Goal: Task Accomplishment & Management: Use online tool/utility

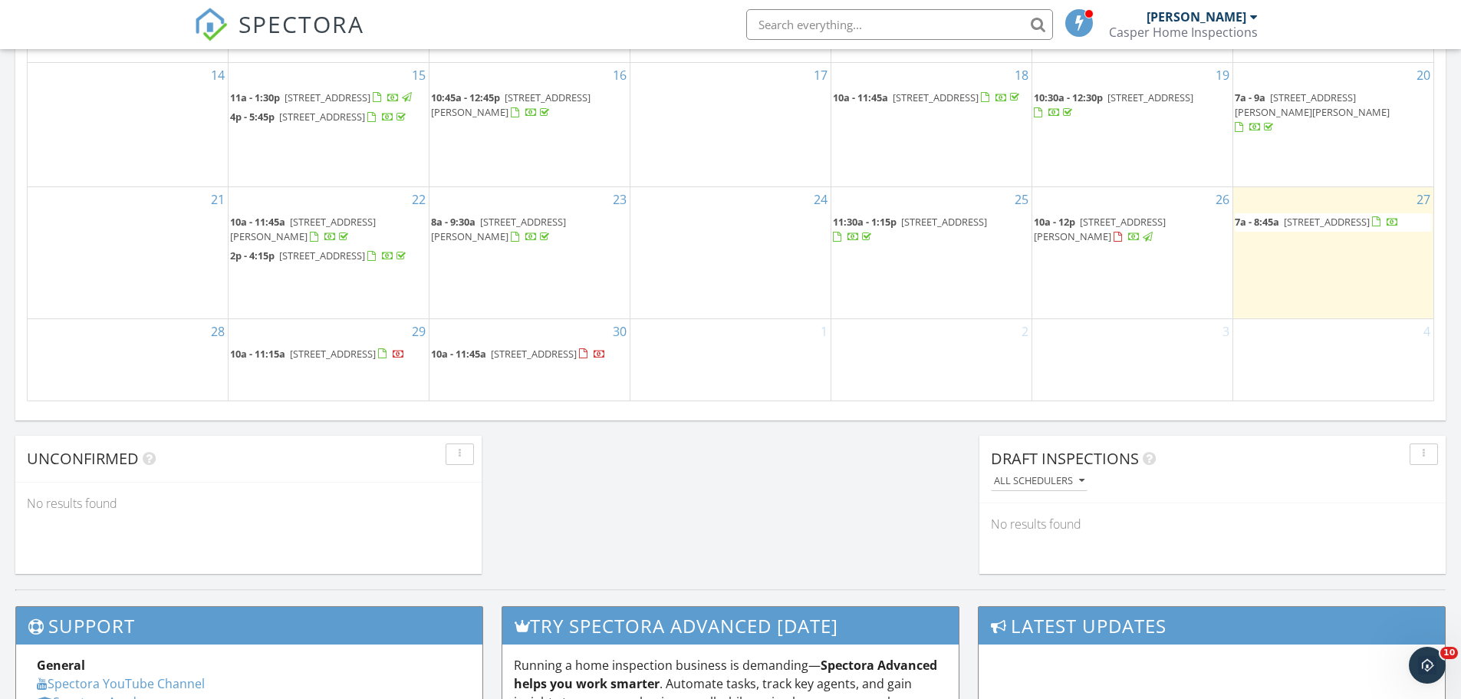
scroll to position [1022, 0]
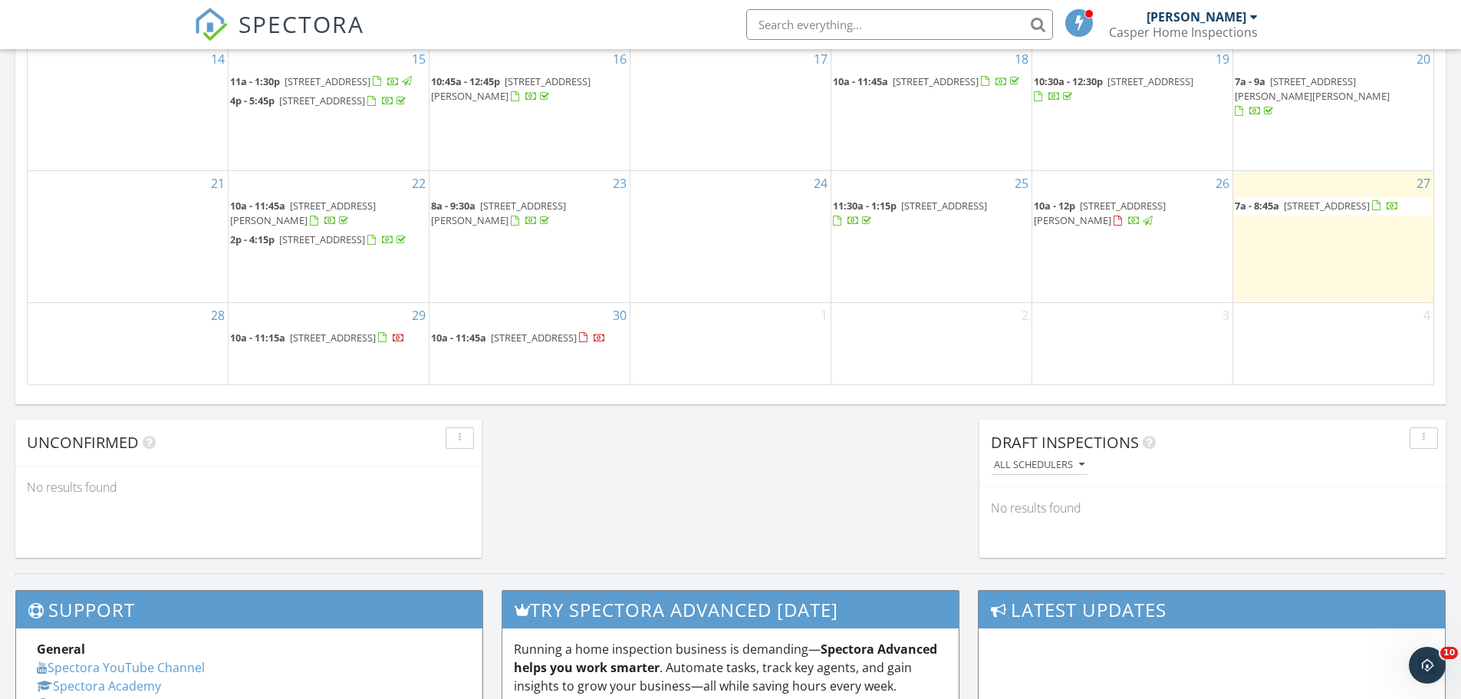
click at [1302, 210] on span "828 Monroe St, Evanston 60202" at bounding box center [1327, 206] width 86 height 14
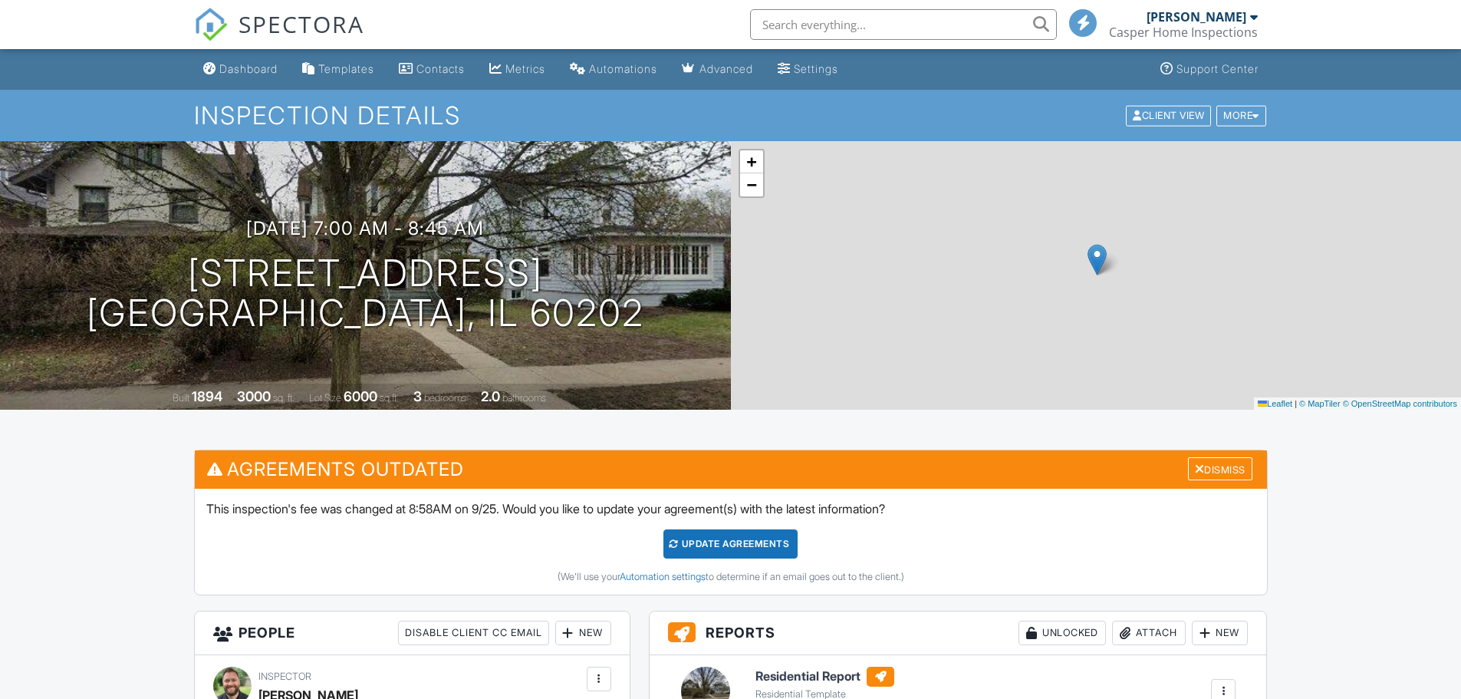
scroll to position [128, 0]
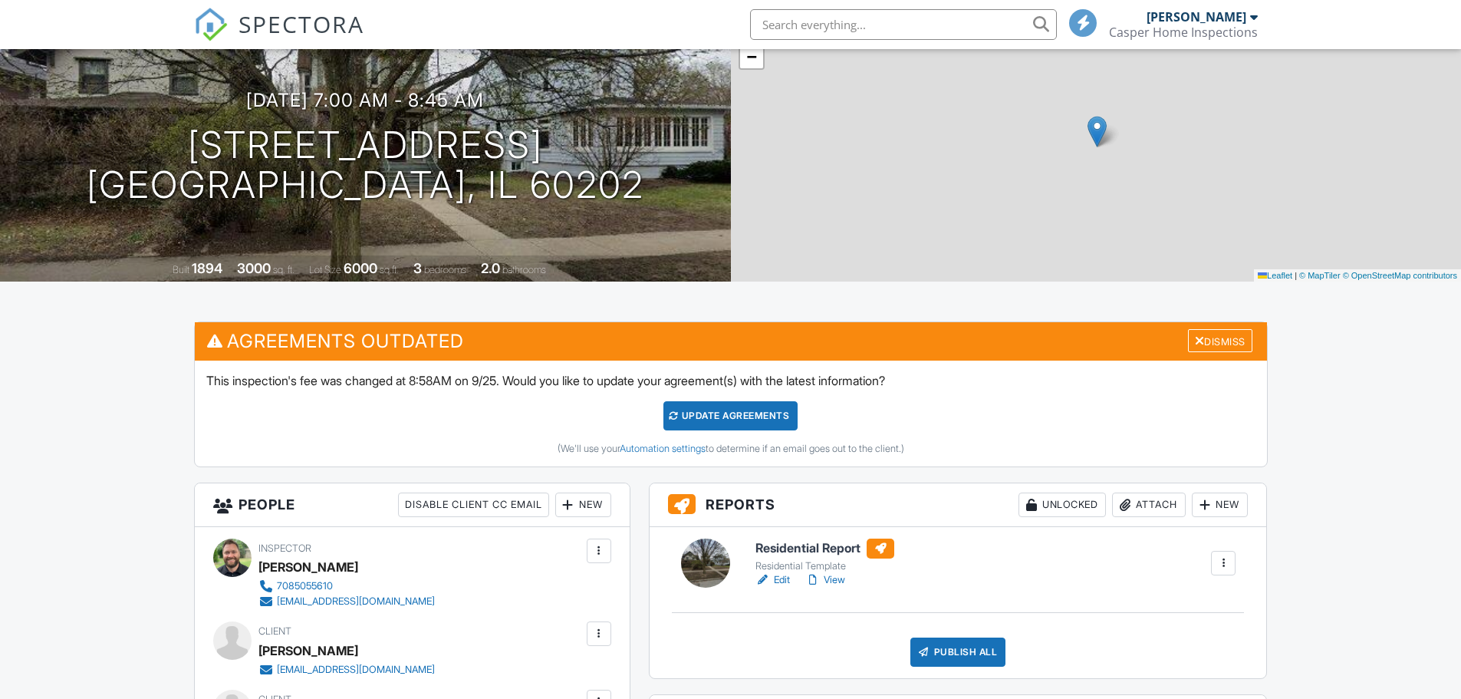
click at [815, 538] on h6 "Residential Report" at bounding box center [825, 548] width 139 height 20
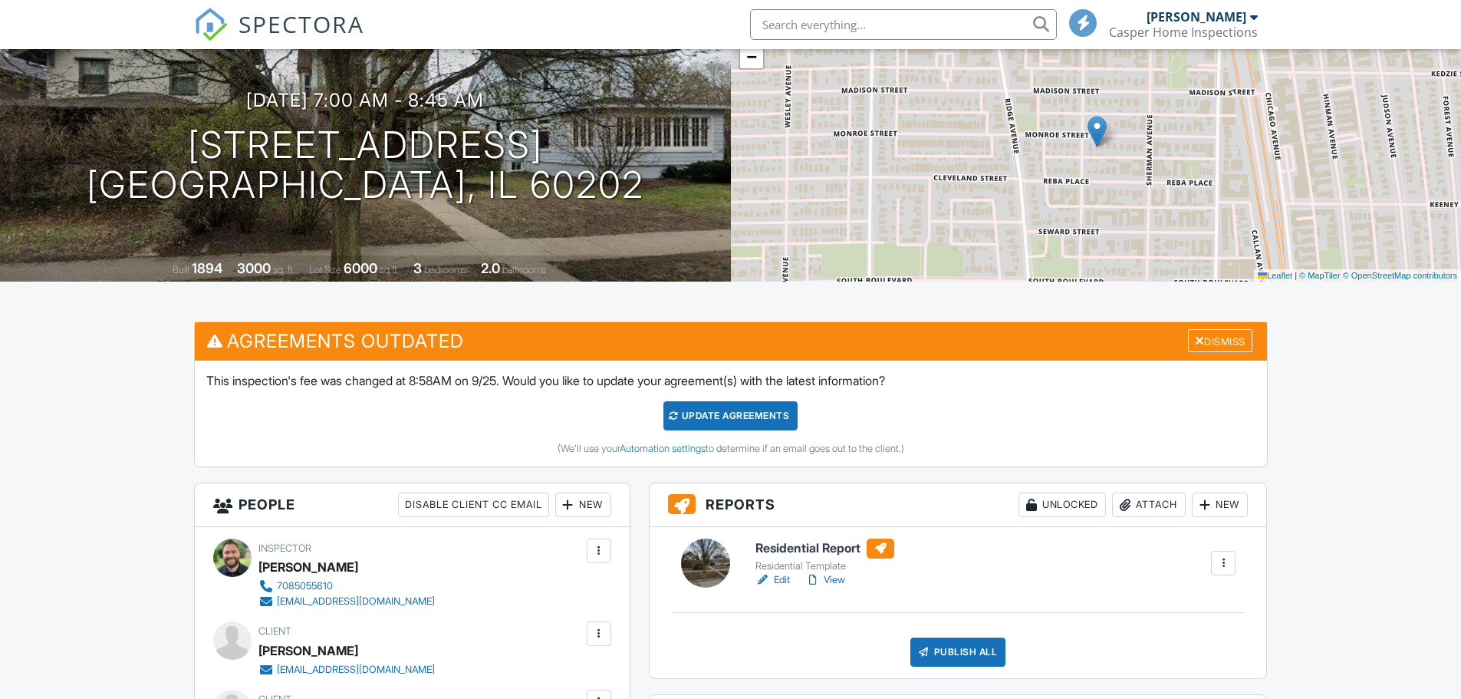
scroll to position [282, 0]
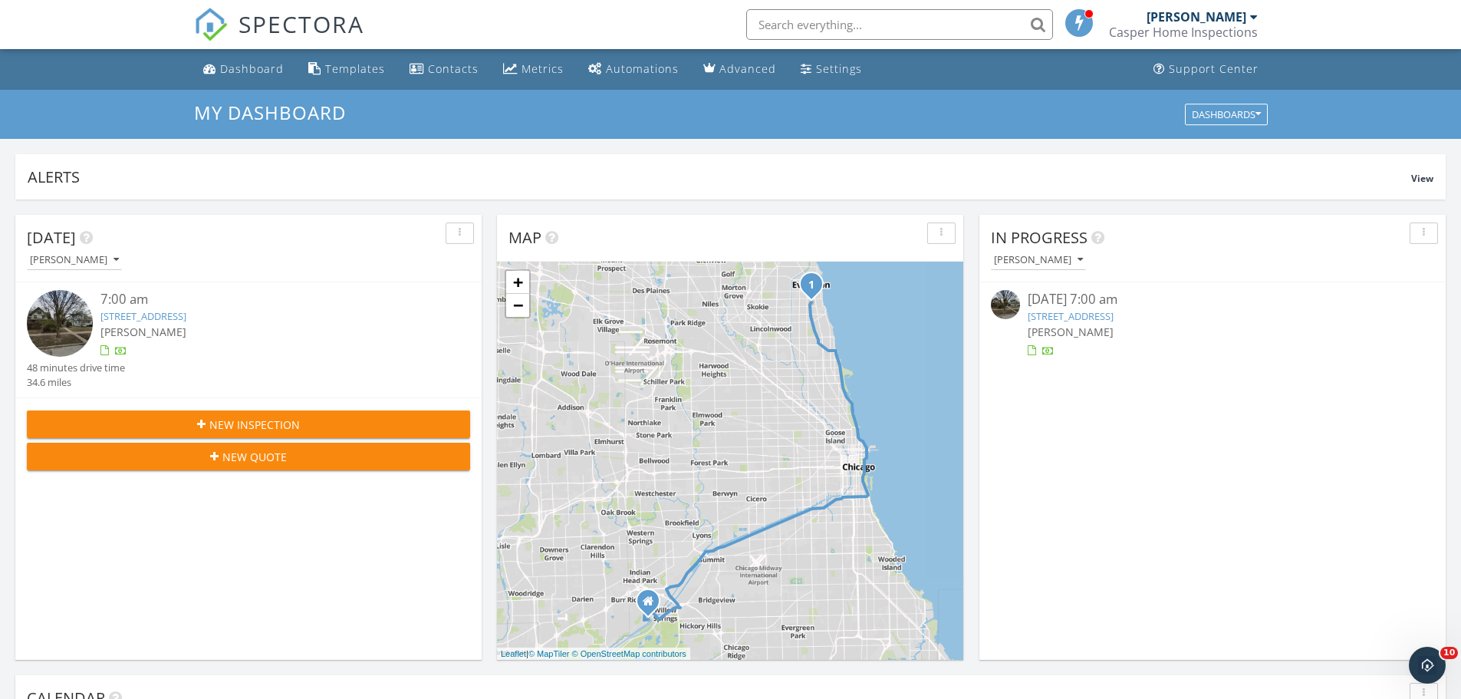
click at [1106, 315] on link "828 Monroe St, Evanston, IL 60202" at bounding box center [1071, 316] width 86 height 14
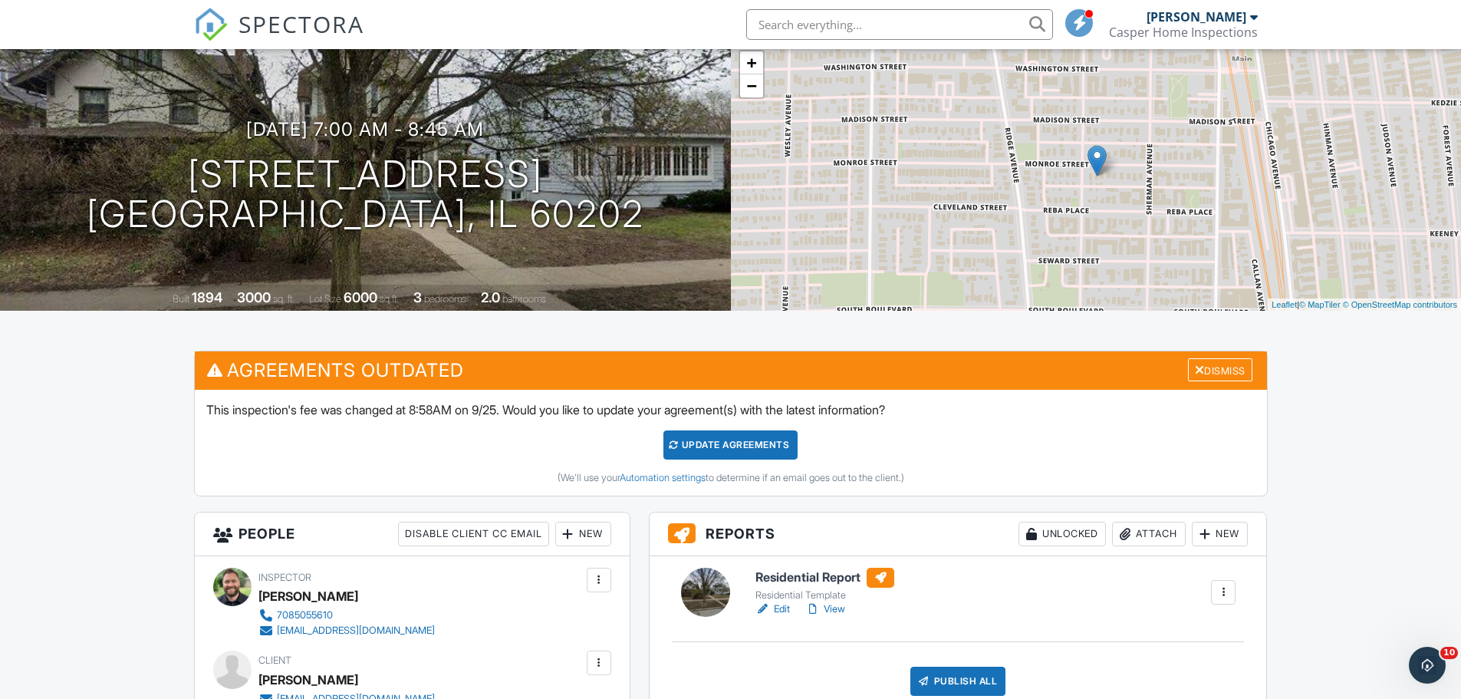
scroll to position [102, 0]
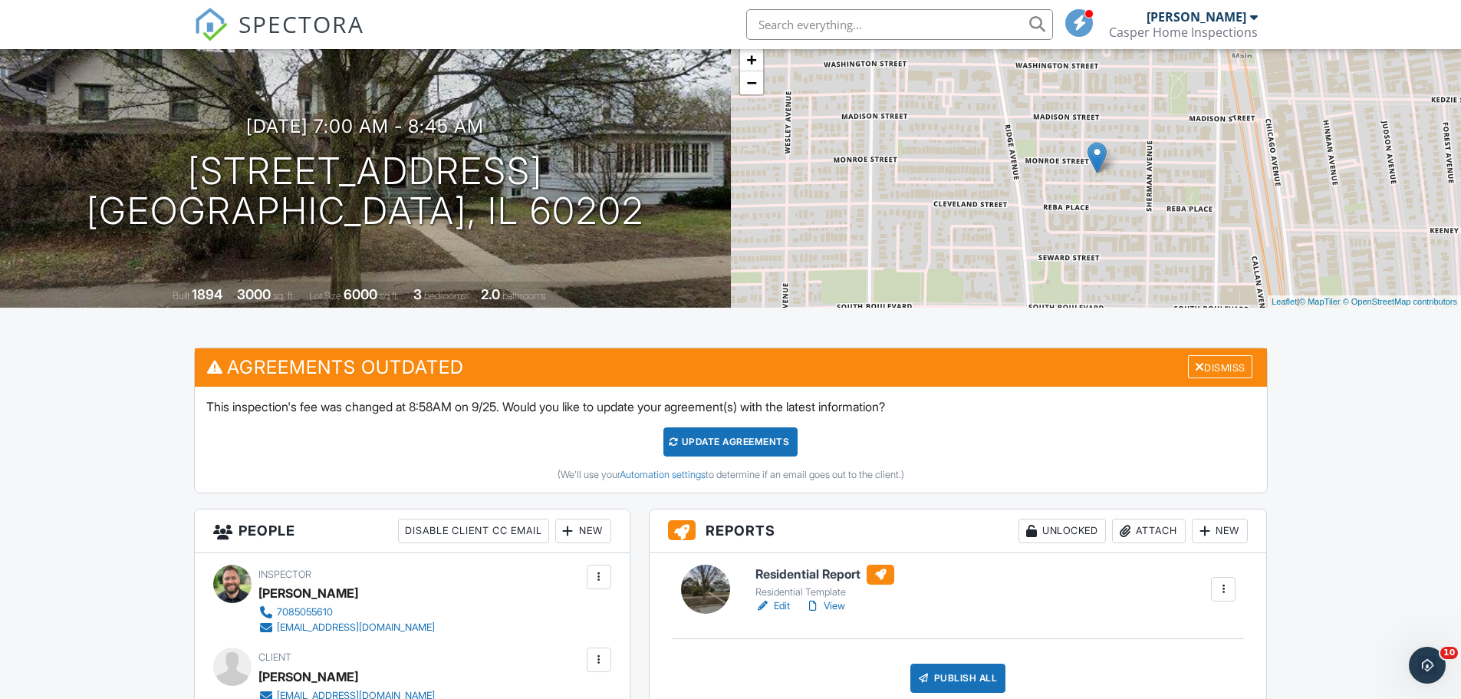
click at [792, 571] on h6 "Residential Report" at bounding box center [825, 575] width 139 height 20
